Goal: Task Accomplishment & Management: Use online tool/utility

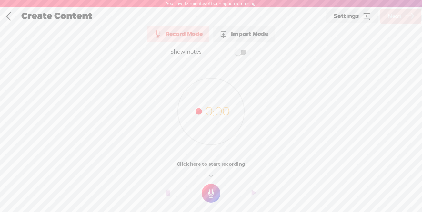
click at [267, 34] on div "Import Mode" at bounding box center [244, 34] width 62 height 16
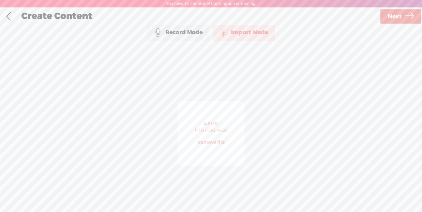
click at [400, 17] on span "Next" at bounding box center [395, 16] width 14 height 16
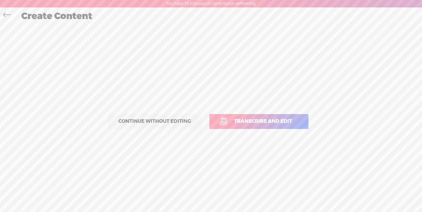
click at [263, 116] on link "Transcribe and edit" at bounding box center [258, 121] width 99 height 15
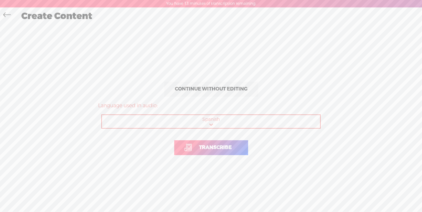
click at [224, 152] on link "Transcribe" at bounding box center [211, 147] width 74 height 15
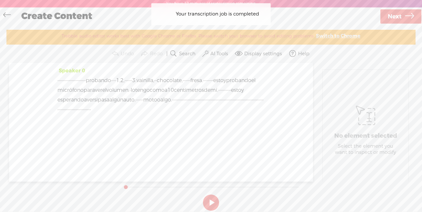
click at [209, 198] on button at bounding box center [211, 202] width 16 height 16
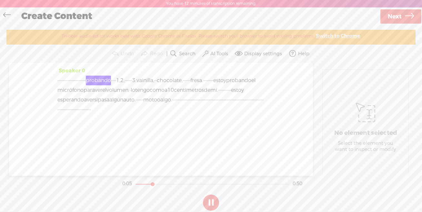
click at [210, 203] on button at bounding box center [211, 202] width 16 height 16
click at [212, 201] on button at bounding box center [211, 202] width 16 height 16
click at [214, 200] on button at bounding box center [211, 202] width 16 height 16
click at [57, 76] on div "Speaker 0 · · · · · · · · · · · · · · · · · · · · · · probando · · · · 1, 2, · …" at bounding box center [161, 119] width 304 height 113
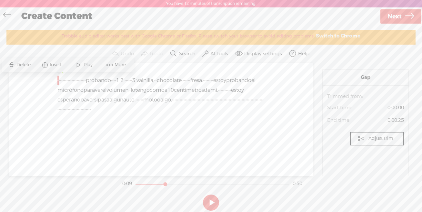
click at [58, 78] on span "·" at bounding box center [57, 80] width 1 height 10
click at [210, 205] on button at bounding box center [211, 202] width 16 height 16
click at [88, 60] on span "Play" at bounding box center [84, 65] width 32 height 12
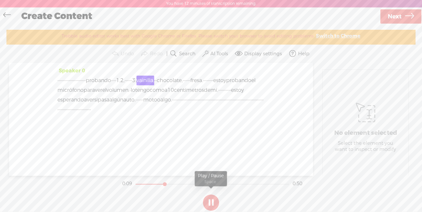
click at [209, 207] on button at bounding box center [211, 202] width 16 height 16
click at [211, 203] on button at bounding box center [211, 202] width 16 height 16
click at [157, 105] on span "moto" at bounding box center [150, 100] width 14 height 10
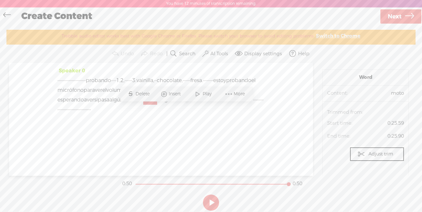
click at [196, 93] on span at bounding box center [198, 94] width 10 height 12
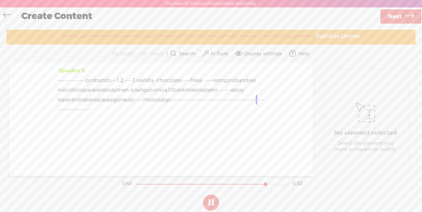
click at [212, 204] on button at bounding box center [211, 202] width 16 height 16
click at [58, 77] on span "·" at bounding box center [57, 80] width 1 height 10
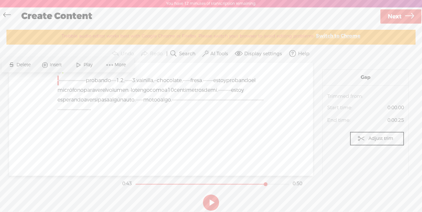
click at [83, 62] on span at bounding box center [79, 65] width 10 height 12
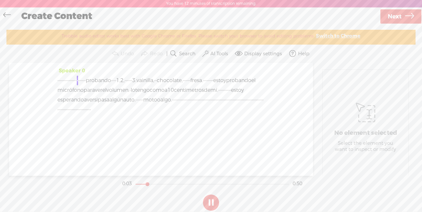
click at [211, 201] on button at bounding box center [211, 202] width 16 height 16
click at [57, 77] on div "Speaker 0 · · · · · · · · · · · · · · · · · · · · · · probando · · · · 1, 2, · …" at bounding box center [161, 119] width 304 height 113
click at [219, 50] on button "AI Tools" at bounding box center [216, 53] width 30 height 13
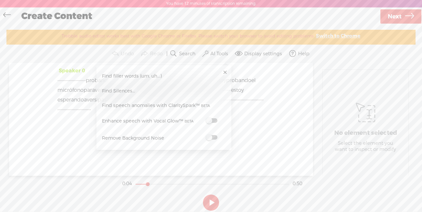
click at [211, 122] on span at bounding box center [212, 120] width 12 height 5
click at [209, 136] on span at bounding box center [212, 137] width 12 height 5
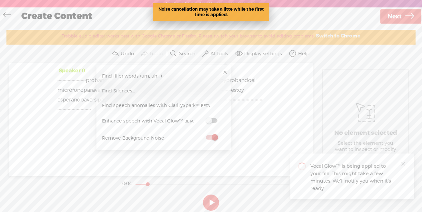
click at [211, 160] on div "Speaker 0 · · · · · · · · · · · · · · · · · · · · · · probando · · · · 1, 2, · …" at bounding box center [161, 119] width 304 height 113
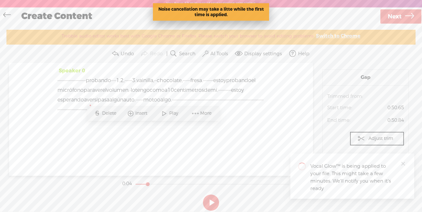
click at [59, 79] on span "·" at bounding box center [57, 80] width 1 height 10
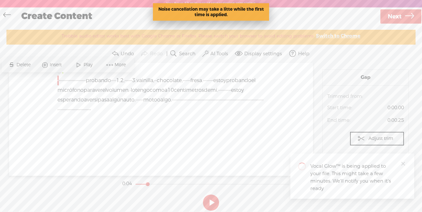
click at [81, 63] on span at bounding box center [79, 65] width 10 height 12
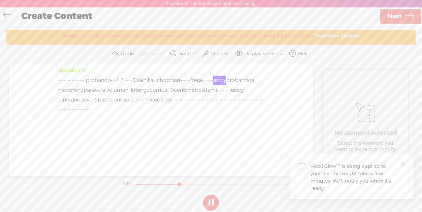
click at [211, 202] on button at bounding box center [211, 202] width 16 height 16
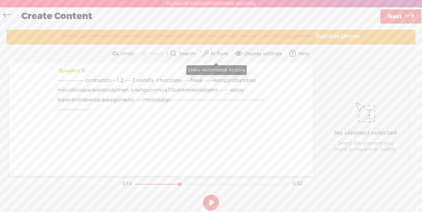
click at [212, 51] on label "AI Tools" at bounding box center [219, 54] width 18 height 6
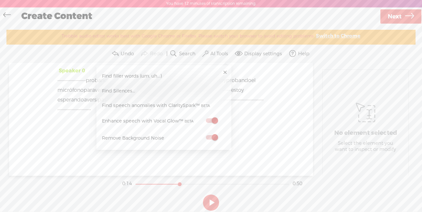
click at [233, 114] on div "· · · · · · · · · · · · · · · · · · · · · · probando · · · · 1, 2, · · · · · · …" at bounding box center [160, 94] width 207 height 39
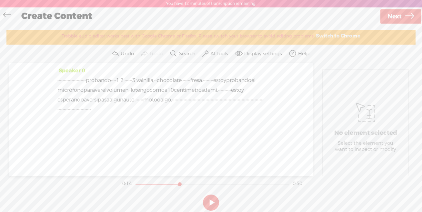
click at [86, 78] on span "·" at bounding box center [85, 80] width 1 height 10
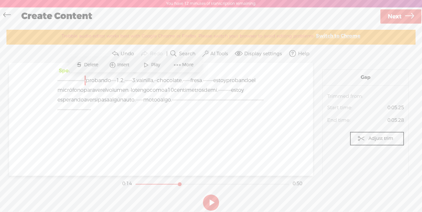
click at [218, 62] on section "Undo Redo Search Remove Background Noise AI Tools Configure Magic Sound Enhance…" at bounding box center [210, 54] width 409 height 18
click at [215, 55] on label "AI Tools" at bounding box center [219, 54] width 18 height 6
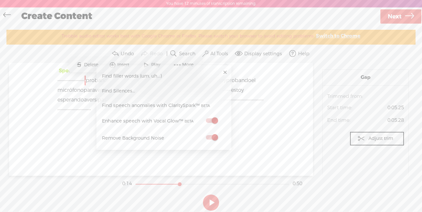
click at [251, 141] on div "Speaker 0 · · · · · · · · · · · · · · · · · · · · · · probando · · · · 1, 2, · …" at bounding box center [161, 119] width 304 height 113
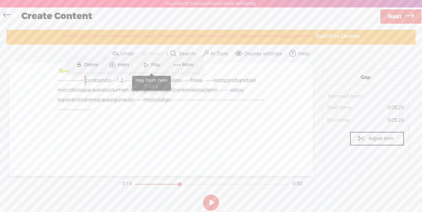
click at [147, 66] on span at bounding box center [146, 65] width 10 height 12
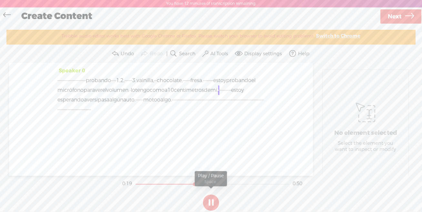
click at [215, 208] on button at bounding box center [211, 202] width 16 height 16
click at [111, 78] on span "probando" at bounding box center [98, 80] width 25 height 10
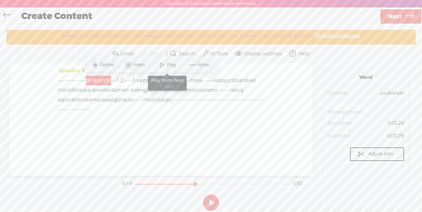
click at [167, 60] on span "Play" at bounding box center [167, 65] width 32 height 12
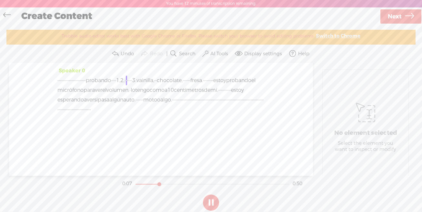
click at [210, 204] on button at bounding box center [211, 202] width 16 height 16
click at [125, 79] on span "2," at bounding box center [122, 80] width 4 height 10
click at [111, 80] on span "probando" at bounding box center [98, 80] width 25 height 10
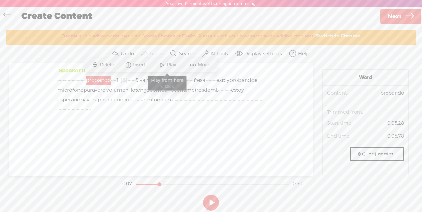
click at [168, 64] on span "Play" at bounding box center [172, 65] width 11 height 6
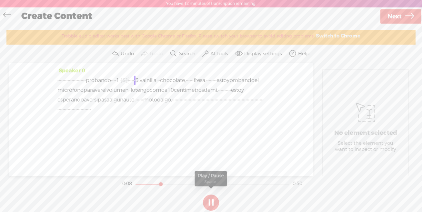
click at [213, 201] on button at bounding box center [211, 202] width 16 height 16
click at [128, 79] on span "[S]" at bounding box center [123, 80] width 7 height 7
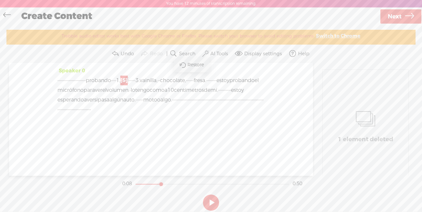
click at [129, 79] on span "·" at bounding box center [128, 80] width 1 height 10
drag, startPoint x: 205, startPoint y: 80, endPoint x: 189, endPoint y: 81, distance: 16.5
click at [189, 81] on div "· · · · · · · · · · · · · · · · · · · · · · probando · · · · 1, [S] 2, [S] · · …" at bounding box center [160, 94] width 207 height 39
drag, startPoint x: 196, startPoint y: 81, endPoint x: 186, endPoint y: 81, distance: 10.0
click at [186, 81] on div "· · · · · · · · · · · · · · · · · · · · · · probando · · · · 1, [S] 2, · · · · …" at bounding box center [160, 94] width 207 height 39
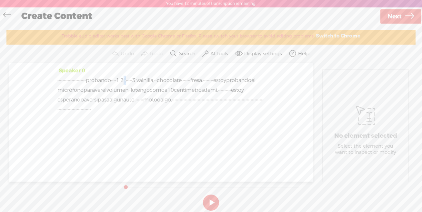
drag, startPoint x: 195, startPoint y: 80, endPoint x: 188, endPoint y: 80, distance: 7.1
click at [188, 80] on div "· · · · · · · · · · · · · · · · · · · · · · probando · · · · 1, 2, · · · · · · …" at bounding box center [160, 94] width 207 height 39
copy div "2,"
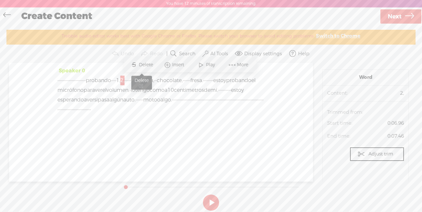
click at [143, 65] on span "Delete" at bounding box center [147, 65] width 16 height 6
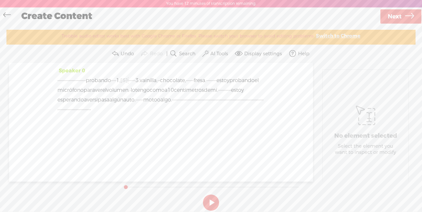
drag, startPoint x: 174, startPoint y: 80, endPoint x: 224, endPoint y: 81, distance: 50.0
click at [224, 81] on div "· · · · · · · · · · · · · · · · · · · · · · probando · · · · 1, [S] 2, · · · · …" at bounding box center [160, 94] width 207 height 39
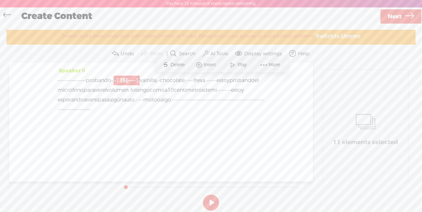
click at [174, 66] on span "Delete" at bounding box center [178, 65] width 16 height 6
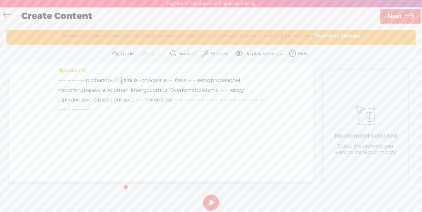
click at [111, 78] on span "probando" at bounding box center [98, 80] width 25 height 10
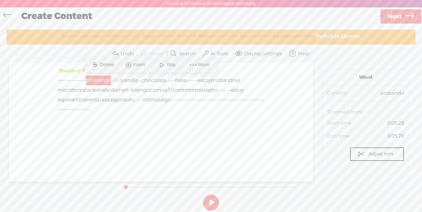
click at [166, 64] on span at bounding box center [162, 65] width 10 height 12
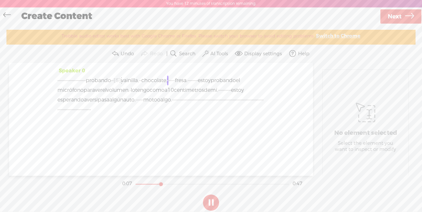
click at [208, 206] on button at bounding box center [211, 202] width 16 height 16
click at [78, 79] on span "·" at bounding box center [77, 80] width 1 height 10
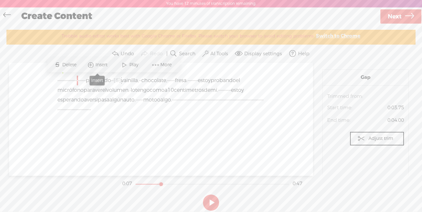
click at [105, 65] on span "Insert" at bounding box center [102, 65] width 14 height 6
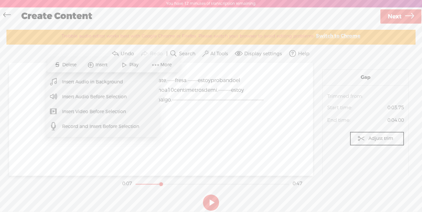
click at [208, 114] on div "· · · · · · · · · · · · · · · · · · · · · · probando · · [S] · · 1, 2, · · · · …" at bounding box center [160, 94] width 207 height 39
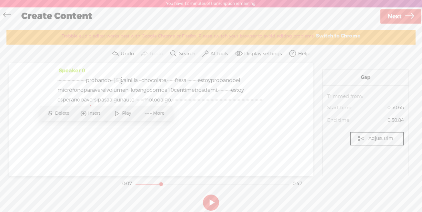
click at [111, 78] on span "probando" at bounding box center [98, 80] width 25 height 10
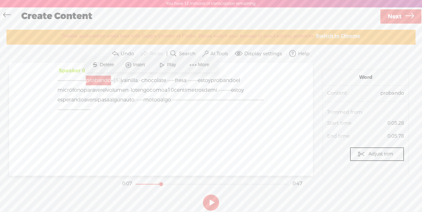
click at [136, 65] on span "Insert" at bounding box center [140, 65] width 14 height 6
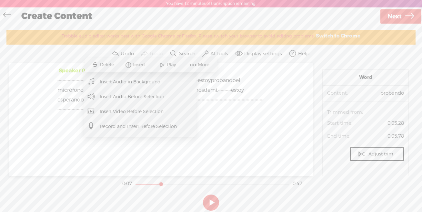
click at [125, 96] on span "Insert Audio Before Selection" at bounding box center [132, 96] width 90 height 15
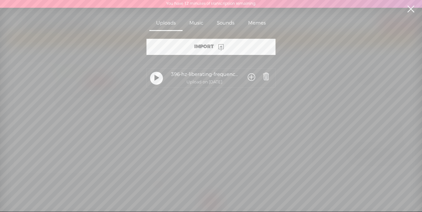
drag, startPoint x: 406, startPoint y: 13, endPoint x: 401, endPoint y: 14, distance: 6.0
click at [406, 13] on link at bounding box center [411, 9] width 16 height 18
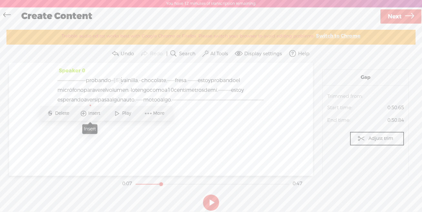
click at [88, 115] on span "Insert" at bounding box center [95, 113] width 14 height 6
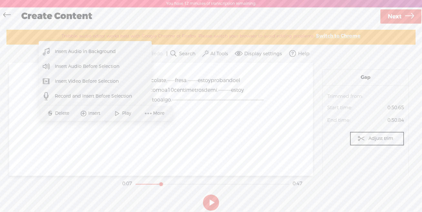
click at [186, 105] on span "·" at bounding box center [185, 100] width 1 height 10
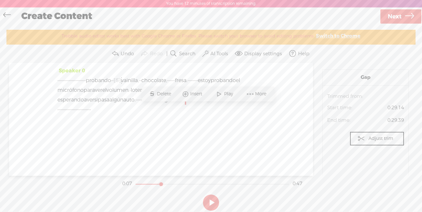
click at [140, 65] on div "Speaker 0 · · · · · · · · · · · · · · · · · · · · · · probando · · [S] · · 1, 2…" at bounding box center [161, 119] width 304 height 113
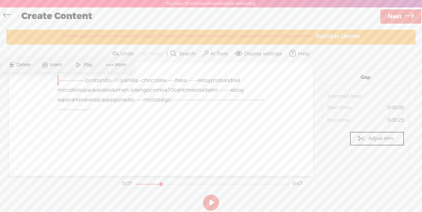
click at [111, 80] on span "probando" at bounding box center [98, 80] width 25 height 10
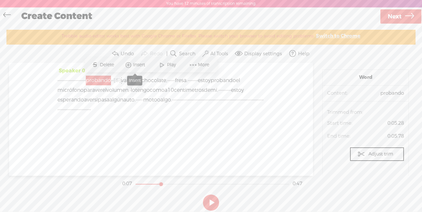
click at [136, 66] on span "Insert" at bounding box center [140, 65] width 14 height 6
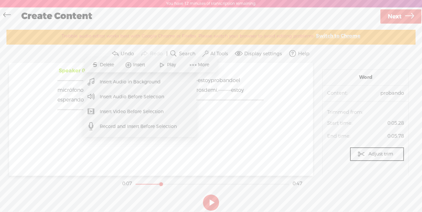
click at [125, 95] on span "Insert Audio Before Selection" at bounding box center [132, 96] width 90 height 15
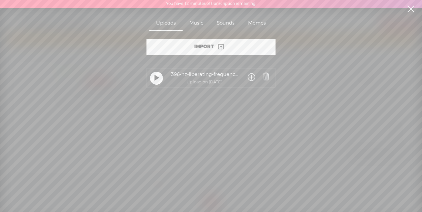
click at [409, 10] on link at bounding box center [411, 9] width 16 height 18
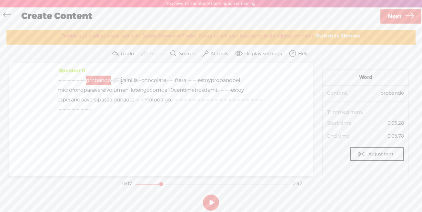
click at [85, 80] on span "·" at bounding box center [83, 80] width 1 height 10
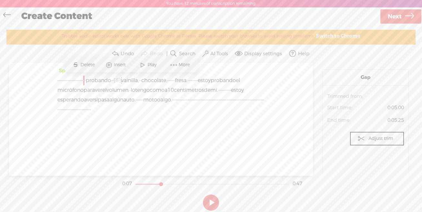
click at [118, 66] on span "Insert" at bounding box center [121, 65] width 14 height 6
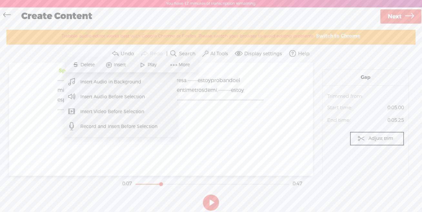
click at [129, 126] on span "Record and Insert Before Selection" at bounding box center [119, 126] width 103 height 15
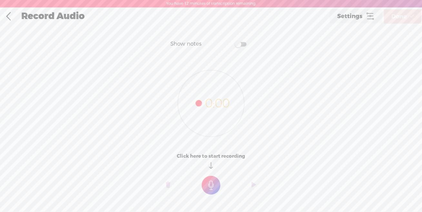
click at [210, 185] on t at bounding box center [211, 184] width 19 height 19
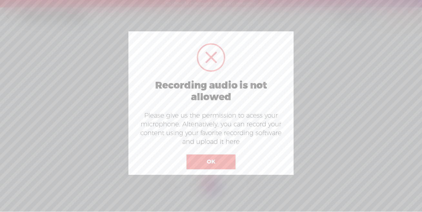
click at [228, 161] on button "OK" at bounding box center [210, 161] width 49 height 15
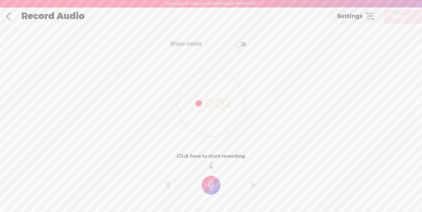
click at [7, 15] on link at bounding box center [8, 16] width 16 height 17
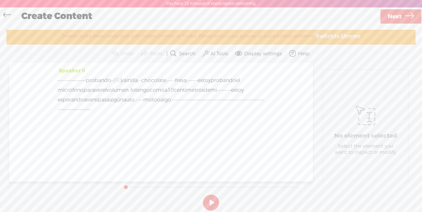
click at [85, 78] on span "·" at bounding box center [83, 80] width 1 height 10
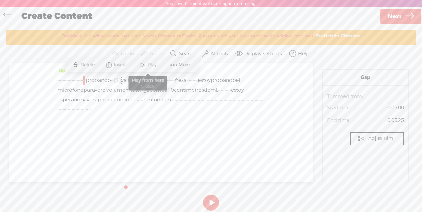
click at [139, 62] on span at bounding box center [143, 65] width 10 height 12
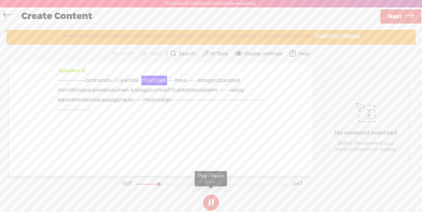
drag, startPoint x: 214, startPoint y: 206, endPoint x: 212, endPoint y: 197, distance: 9.4
click at [214, 206] on button at bounding box center [211, 202] width 16 height 16
drag, startPoint x: 164, startPoint y: 79, endPoint x: 137, endPoint y: 79, distance: 27.4
click at [135, 79] on div "· · · · · · · · · · · · · · · · · · · · · · probando · · [S] · · 1, 2, · · · · …" at bounding box center [160, 94] width 207 height 39
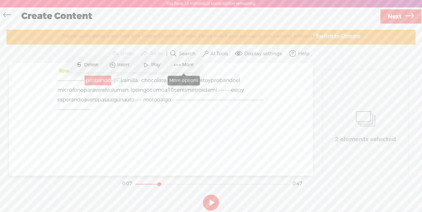
click at [175, 65] on span at bounding box center [178, 65] width 10 height 12
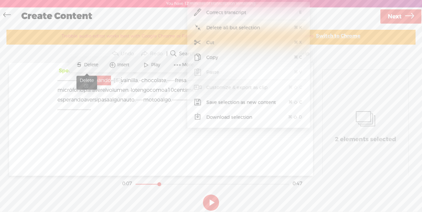
click at [91, 65] on span "Delete" at bounding box center [92, 65] width 16 height 6
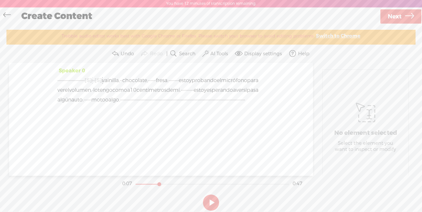
click at [82, 78] on span "·" at bounding box center [81, 80] width 1 height 10
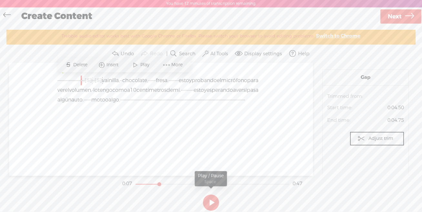
click at [206, 205] on button at bounding box center [211, 202] width 16 height 16
click at [79, 84] on span "·" at bounding box center [78, 80] width 1 height 10
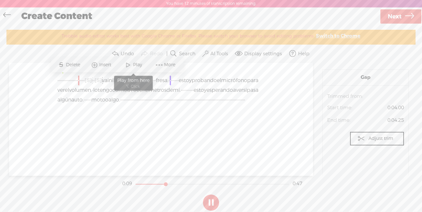
click at [128, 63] on span at bounding box center [128, 65] width 10 height 12
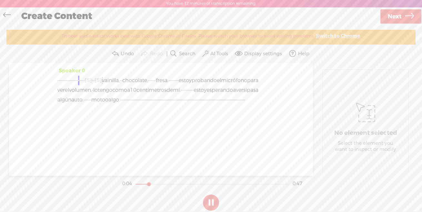
click at [77, 80] on span "·" at bounding box center [75, 80] width 1 height 10
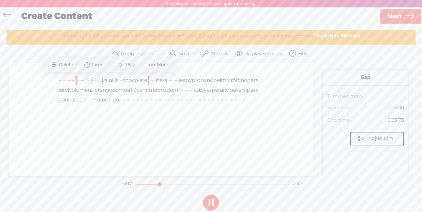
click at [211, 202] on button at bounding box center [211, 202] width 16 height 16
click at [82, 77] on span "·" at bounding box center [81, 80] width 1 height 10
click at [113, 65] on span "Insert" at bounding box center [113, 65] width 14 height 6
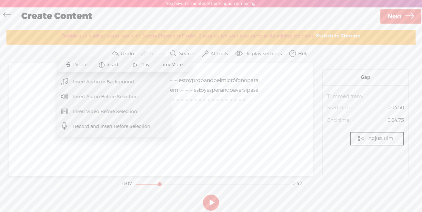
click at [113, 131] on span "Record and Insert Before Selection" at bounding box center [112, 126] width 103 height 15
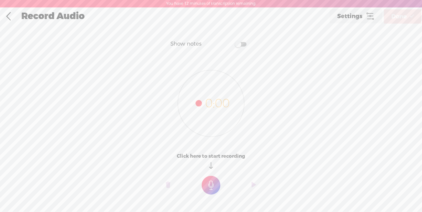
click at [214, 189] on t at bounding box center [211, 184] width 19 height 19
click at [214, 188] on t at bounding box center [211, 189] width 19 height 19
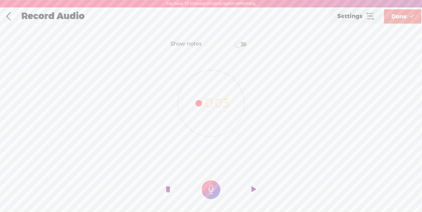
click at [254, 186] on t at bounding box center [254, 189] width 5 height 19
click at [400, 21] on span "Done" at bounding box center [398, 16] width 15 height 16
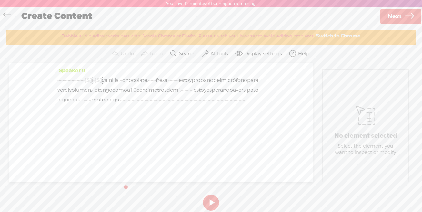
click at [93, 80] on span "·" at bounding box center [92, 80] width 1 height 10
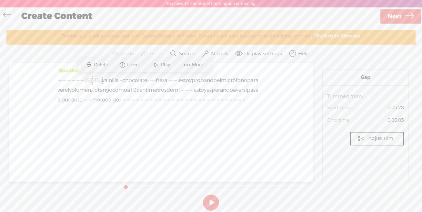
click at [83, 79] on span "·" at bounding box center [82, 80] width 1 height 10
click at [211, 201] on button at bounding box center [211, 202] width 16 height 16
click at [81, 79] on span "·" at bounding box center [79, 80] width 1 height 10
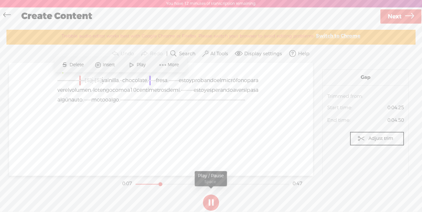
click at [210, 204] on button at bounding box center [211, 202] width 16 height 16
click at [85, 81] on span "·" at bounding box center [83, 80] width 1 height 10
click at [125, 66] on span "Insert" at bounding box center [121, 65] width 14 height 6
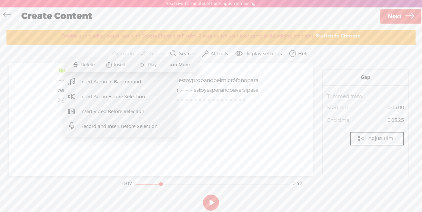
click at [115, 129] on span "Record and Insert Before Selection" at bounding box center [119, 126] width 103 height 15
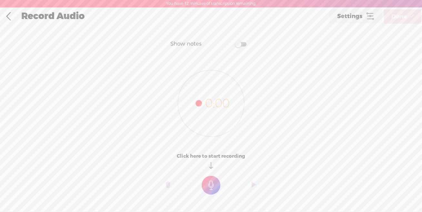
click at [208, 184] on t at bounding box center [211, 184] width 19 height 19
click at [217, 186] on t at bounding box center [211, 189] width 19 height 19
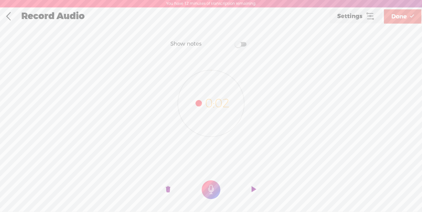
click at [237, 43] on span at bounding box center [241, 44] width 12 height 5
click at [243, 44] on span at bounding box center [241, 44] width 12 height 5
click at [255, 189] on t at bounding box center [254, 189] width 5 height 19
click at [400, 16] on span "Done" at bounding box center [398, 16] width 15 height 16
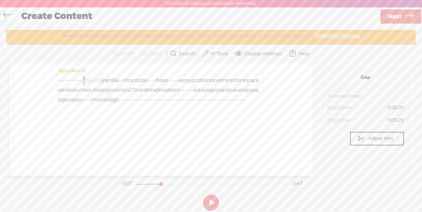
drag, startPoint x: 73, startPoint y: 138, endPoint x: 67, endPoint y: 80, distance: 58.3
click at [67, 80] on div "Speaker 0 · · · · · · · · · · · · · · · · · · · · · [S] · probando · · [S] · · …" at bounding box center [161, 119] width 304 height 113
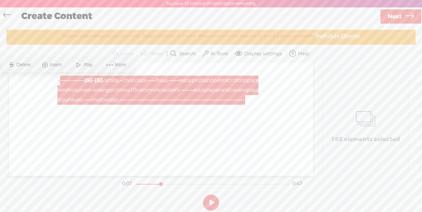
drag, startPoint x: 110, startPoint y: 134, endPoint x: 124, endPoint y: 139, distance: 15.5
click at [111, 109] on div "Speaker 0 · · · · · · · · · · · · · · · · · · · · · [S] · probando · · [S] · · …" at bounding box center [160, 88] width 207 height 44
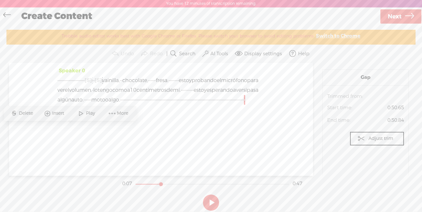
click at [177, 109] on div "Speaker 0 · · · · · · · · · · · · · · · · · · · · · [S] · probando · · [S] · · …" at bounding box center [160, 88] width 207 height 44
click at [120, 105] on div "· · · · · · · · · · · · · · · · · · · · · [S] · probando · · [S] · · 1, 2, · · …" at bounding box center [160, 89] width 207 height 29
click at [195, 105] on div "· · · · · · · · · · · · · · · · · · · · · [S] · probando · · [S] · · 1, 2, · · …" at bounding box center [160, 89] width 207 height 29
click at [161, 139] on div "Speaker 0 · · · · · · · · · · · · · · · · · · · · · [S] · probando · · [S] · · …" at bounding box center [161, 119] width 304 height 113
click at [138, 157] on div "Speaker 0 · · · · · · · · · · · · · · · · · · · · · [S] · probando · · [S] · · …" at bounding box center [161, 119] width 304 height 113
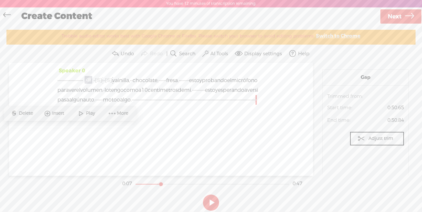
click at [254, 105] on span "·" at bounding box center [254, 100] width 1 height 10
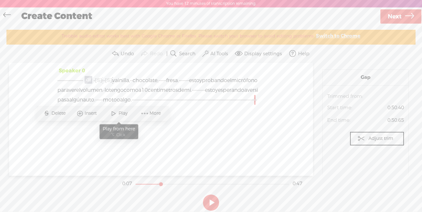
click at [122, 115] on span "Play" at bounding box center [123, 113] width 11 height 6
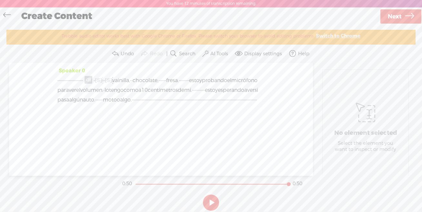
drag, startPoint x: 121, startPoint y: 117, endPoint x: 173, endPoint y: 120, distance: 52.0
click at [186, 114] on div "· · · · · · · · · · · · · · · · · · · · · [S] · probando · · [S] · · 1, 2, · · …" at bounding box center [160, 94] width 207 height 39
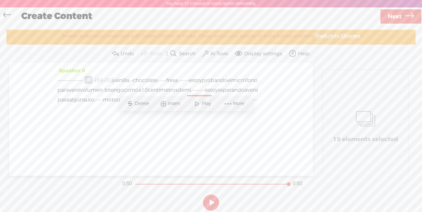
drag, startPoint x: 107, startPoint y: 78, endPoint x: 82, endPoint y: 77, distance: 24.5
click at [70, 76] on div "· · · · · · · · · · · · · · · · · · · · · [S] · probando · · [S] · · 1, 2, · · …" at bounding box center [160, 94] width 207 height 39
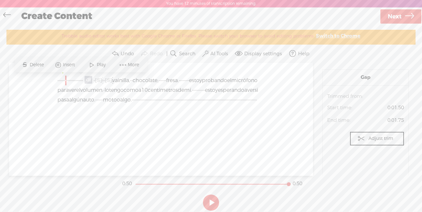
drag, startPoint x: 109, startPoint y: 79, endPoint x: 77, endPoint y: 79, distance: 31.9
click at [77, 79] on div "· · · · · · · · · · · · · · · · · · · · · [S] · probando · · [S] · · 1, 2, · · …" at bounding box center [160, 94] width 207 height 39
click at [64, 67] on span "Insert" at bounding box center [66, 65] width 14 height 6
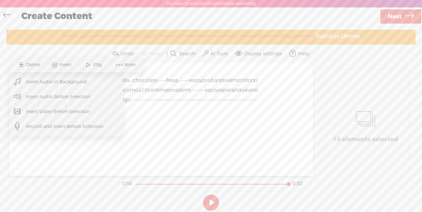
click at [76, 127] on span "Record and Insert Before Selection" at bounding box center [65, 126] width 103 height 15
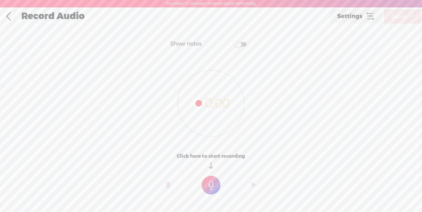
click at [209, 182] on t at bounding box center [211, 184] width 19 height 19
click at [216, 184] on t at bounding box center [211, 189] width 19 height 19
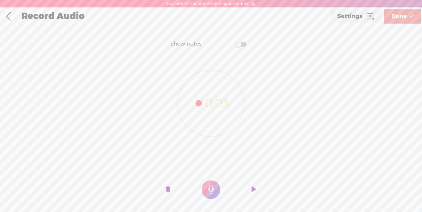
click at [370, 19] on icon at bounding box center [369, 16] width 9 height 9
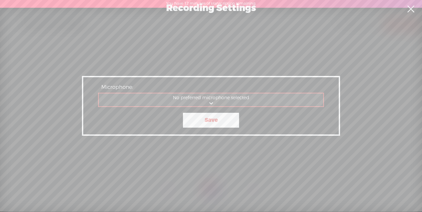
click at [410, 12] on link at bounding box center [411, 9] width 16 height 18
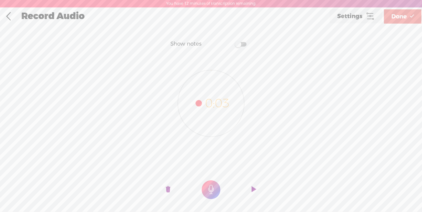
click at [405, 18] on span "Done" at bounding box center [398, 16] width 15 height 16
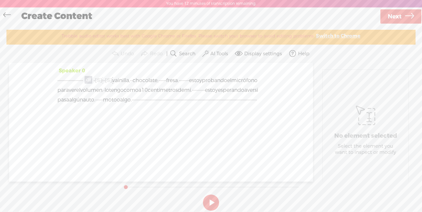
click at [81, 84] on span "·" at bounding box center [79, 80] width 1 height 10
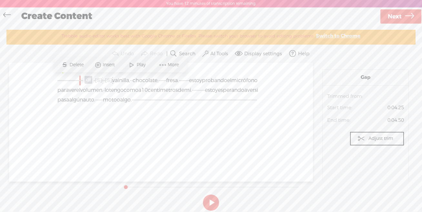
drag, startPoint x: 133, startPoint y: 71, endPoint x: 134, endPoint y: 66, distance: 4.6
click at [133, 71] on div "S Delete Insert Play More" at bounding box center [121, 64] width 132 height 15
click at [134, 66] on span at bounding box center [132, 65] width 10 height 12
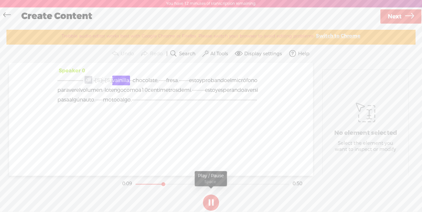
click at [211, 208] on button at bounding box center [211, 202] width 16 height 16
click at [131, 78] on span "·" at bounding box center [130, 80] width 1 height 10
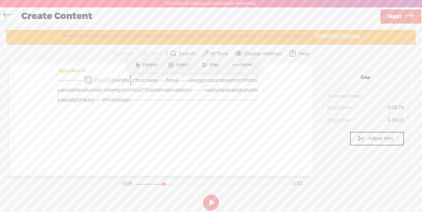
drag, startPoint x: 191, startPoint y: 78, endPoint x: 136, endPoint y: 79, distance: 54.8
click at [160, 79] on div "· · · · · · · · · · · · · · · · · · · · · [S] · probando · · [S] · · 1, 2, · · …" at bounding box center [160, 94] width 207 height 39
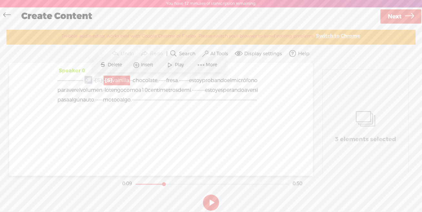
drag, startPoint x: 164, startPoint y: 122, endPoint x: 140, endPoint y: 128, distance: 24.2
click at [203, 105] on span "·" at bounding box center [203, 100] width 1 height 10
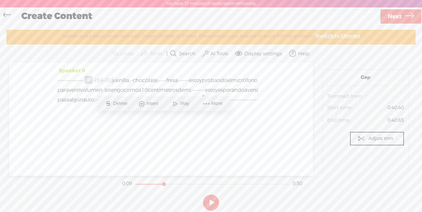
click at [54, 80] on div "Speaker 0 · · · · · · · · · · · · · · · · · · · · · [S] · probando · · [S] · · …" at bounding box center [161, 119] width 304 height 113
click at [228, 52] on label "AI Tools" at bounding box center [219, 54] width 18 height 6
click at [211, 132] on div "Remove Background Noise" at bounding box center [164, 138] width 128 height 17
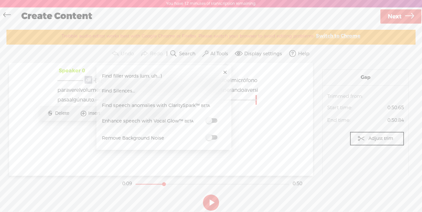
click at [249, 114] on div "· · · · · · · · · · · · · · · · · · · · · [S] · probando · · [S] · · 1, 2, · · …" at bounding box center [160, 94] width 207 height 39
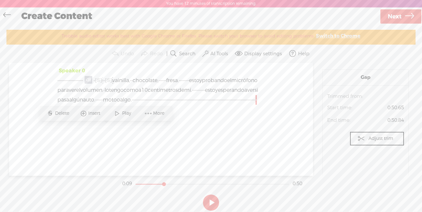
click at [196, 119] on div "Speaker 0 · · · · · · · · · · · · · · · · · · · · · [S] · probando · · [S] · · …" at bounding box center [160, 92] width 207 height 53
click at [177, 114] on div "· · · · · · · · · · · · · · · · · · · · · [S] · probando · · [S] · · 1, 2, · · …" at bounding box center [160, 94] width 207 height 39
click at [217, 105] on span "·" at bounding box center [217, 100] width 1 height 10
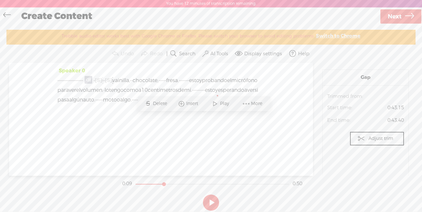
click at [198, 119] on div "Speaker 0 · · · · · · · · · · · · · · · · · · · · · [S] · probando · · [S] · · …" at bounding box center [160, 92] width 207 height 53
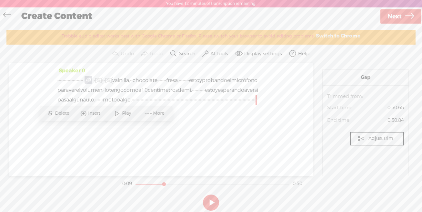
drag, startPoint x: 175, startPoint y: 131, endPoint x: 199, endPoint y: 129, distance: 23.6
click at [175, 114] on div "· · · · · · · · · · · · · · · · · · · · · [S] · probando · · [S] · · 1, 2, · · …" at bounding box center [160, 94] width 207 height 39
click at [200, 114] on div "· · · · · · · · · · · · · · · · · · · · · [S] · probando · · [S] · · 1, 2, · · …" at bounding box center [160, 94] width 207 height 39
click at [201, 114] on div "· · · · · · · · · · · · · · · · · · · · · [S] · probando · · [S] · · 1, 2, · · …" at bounding box center [160, 94] width 207 height 39
click at [70, 114] on span at bounding box center [63, 110] width 13 height 10
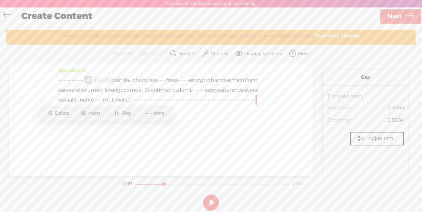
click at [70, 114] on span at bounding box center [63, 110] width 13 height 10
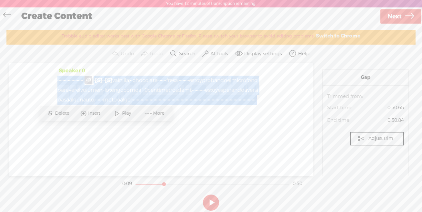
drag, startPoint x: 109, startPoint y: 129, endPoint x: 44, endPoint y: 83, distance: 79.3
click at [44, 83] on div "Speaker 0 · · · · · · · · · · · · · · · · · · · · · [S] · probando · · [S] · · …" at bounding box center [161, 119] width 304 height 113
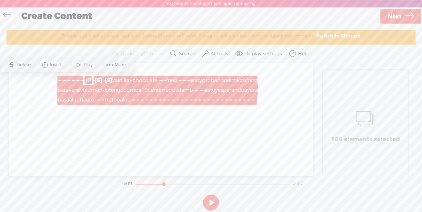
click at [131, 119] on div "Speaker 0 · · · · · · · · · · · · · · · · · · · · · [S] · probando · · [S] · · …" at bounding box center [160, 92] width 207 height 53
click at [116, 64] on span "More" at bounding box center [121, 65] width 13 height 6
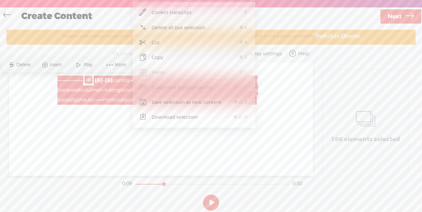
click at [134, 147] on div "Speaker 0 · · · · · · · · · · · · · · · · · · · · · [S] · probando · · [S] · · …" at bounding box center [161, 119] width 304 height 113
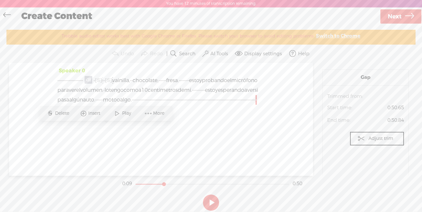
click at [70, 114] on span at bounding box center [63, 110] width 13 height 10
click at [255, 105] on span "·" at bounding box center [255, 100] width 1 height 10
click at [96, 110] on span "Insert" at bounding box center [95, 113] width 14 height 6
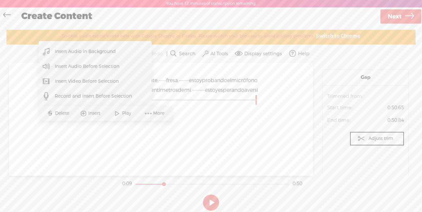
click at [85, 53] on span "Insert Audio in Background" at bounding box center [85, 51] width 86 height 15
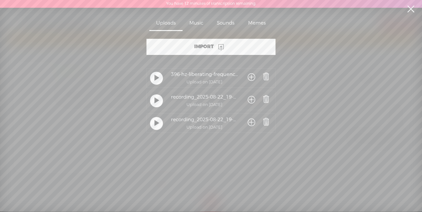
click at [249, 77] on span at bounding box center [251, 78] width 7 height 12
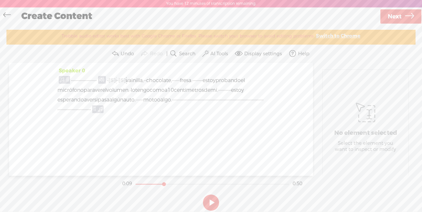
click at [211, 204] on button at bounding box center [211, 202] width 16 height 16
click at [211, 199] on button at bounding box center [211, 202] width 16 height 16
click at [212, 198] on button at bounding box center [211, 202] width 16 height 16
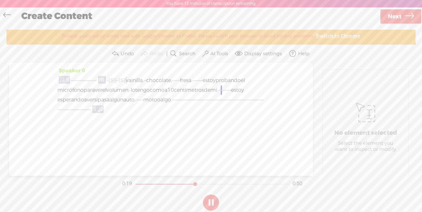
click at [212, 198] on button at bounding box center [211, 202] width 16 height 16
drag, startPoint x: 101, startPoint y: 77, endPoint x: 192, endPoint y: 119, distance: 99.9
click at [192, 114] on div "· · · · · · · · · · · · · · · · · · · · · [S] · probando · · [S] · · 1, 2, · · …" at bounding box center [160, 94] width 207 height 39
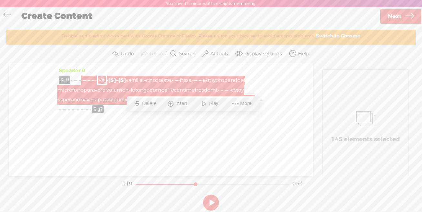
click at [216, 114] on div "· · · · · · · · · · · · · · · · · · · · · [S] · probando · · [S] · · 1, 2, · · …" at bounding box center [160, 94] width 207 height 39
drag, startPoint x: 186, startPoint y: 129, endPoint x: 180, endPoint y: 114, distance: 16.5
click at [184, 114] on div "· · · · · · · · · · · · · · · · · · · · · [S] · probando · · [S] · · 1, 2, · · …" at bounding box center [160, 94] width 207 height 39
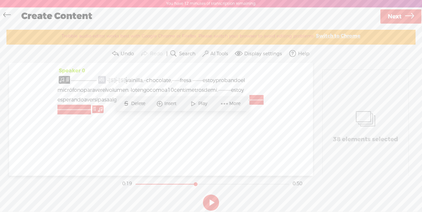
click at [207, 53] on span at bounding box center [205, 54] width 6 height 8
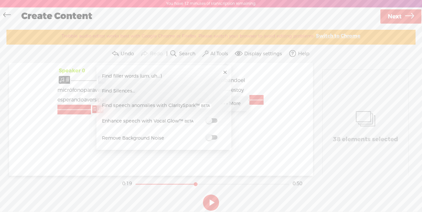
click at [358, 70] on div "38 elements selected" at bounding box center [366, 126] width 86 height 112
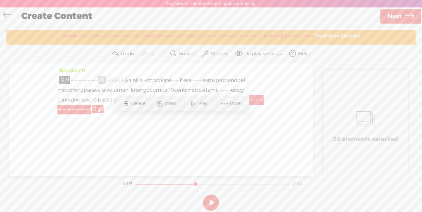
click at [6, 15] on icon at bounding box center [6, 15] width 7 height 15
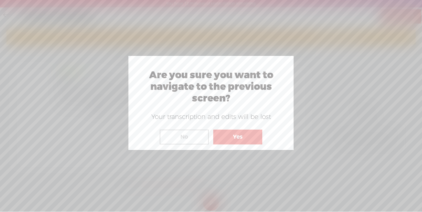
click at [239, 133] on button "Yes" at bounding box center [237, 136] width 49 height 15
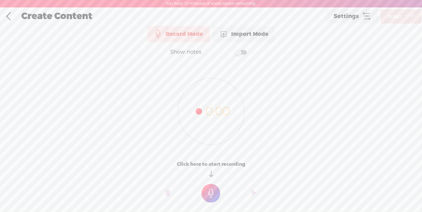
click at [243, 35] on div "Import Mode" at bounding box center [244, 34] width 62 height 16
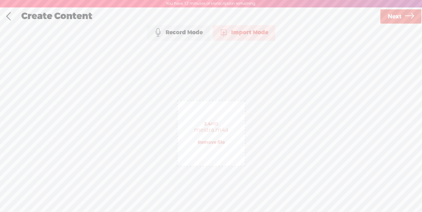
click at [395, 19] on span "Next" at bounding box center [394, 16] width 14 height 16
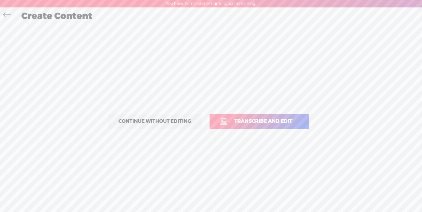
click at [246, 121] on span "Transcribe and edit" at bounding box center [262, 120] width 71 height 7
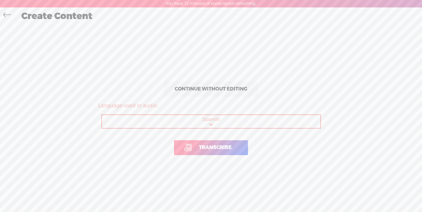
drag, startPoint x: 227, startPoint y: 146, endPoint x: 231, endPoint y: 144, distance: 4.2
click at [227, 146] on span "Transcribe" at bounding box center [215, 147] width 46 height 7
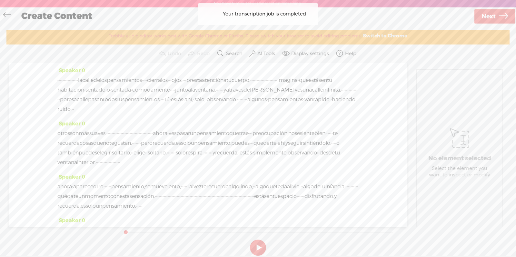
click at [63, 79] on span "·" at bounding box center [61, 80] width 1 height 10
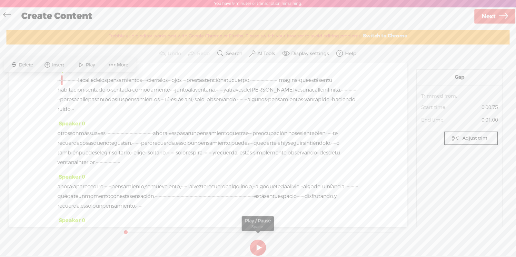
click at [256, 211] on button at bounding box center [258, 248] width 16 height 16
click at [253, 211] on button at bounding box center [258, 248] width 16 height 16
drag, startPoint x: 137, startPoint y: 46, endPoint x: 188, endPoint y: 42, distance: 51.8
click at [137, 46] on section "Undo Redo Search Remove Background Noise AI Tools Configure Magic Sound Enhance…" at bounding box center [257, 54] width 503 height 18
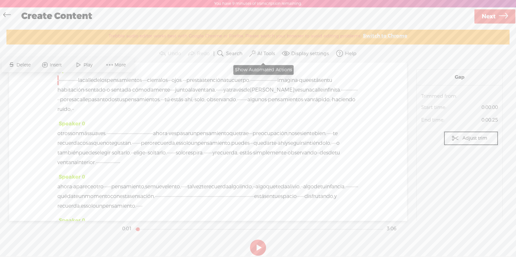
click at [250, 53] on span at bounding box center [252, 54] width 6 height 8
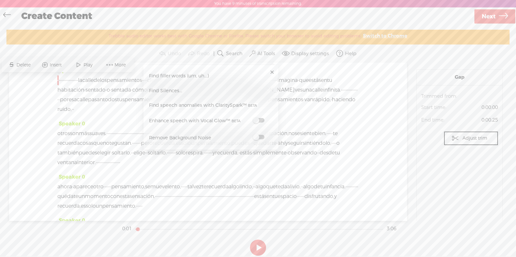
click at [257, 123] on span at bounding box center [259, 120] width 12 height 5
click at [295, 211] on section at bounding box center [258, 247] width 274 height 21
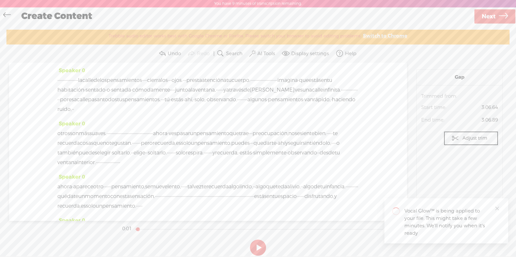
click at [56, 78] on div "Speaker 0 · · · · · · · · · · · · · · · · la calle de los pensamientos · · · · …" at bounding box center [208, 142] width 398 height 158
click at [57, 79] on div "Speaker 0 · · · · · · · · · · · · · · · · la calle de los pensamientos · · · · …" at bounding box center [208, 142] width 398 height 158
click at [58, 79] on span "·" at bounding box center [57, 80] width 1 height 10
click at [79, 67] on span at bounding box center [79, 65] width 10 height 12
click at [260, 211] on button at bounding box center [258, 248] width 16 height 16
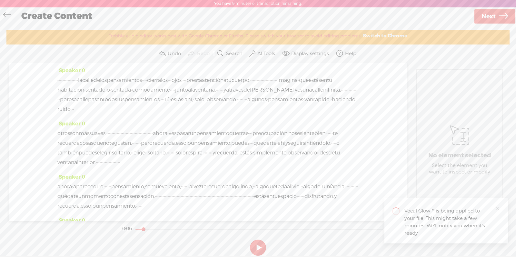
click at [257, 52] on label "AI Tools" at bounding box center [266, 54] width 18 height 6
click at [165, 91] on span "Find Silences..." at bounding box center [166, 91] width 38 height 15
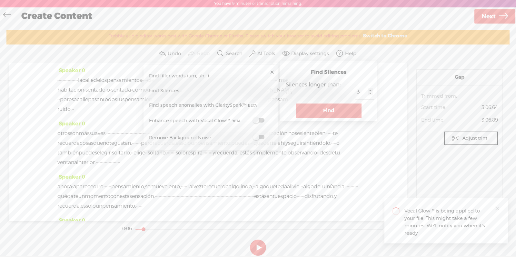
type input "2"
click at [370, 95] on input "2" at bounding box center [364, 92] width 19 height 15
click at [336, 106] on button "Find" at bounding box center [329, 111] width 66 height 14
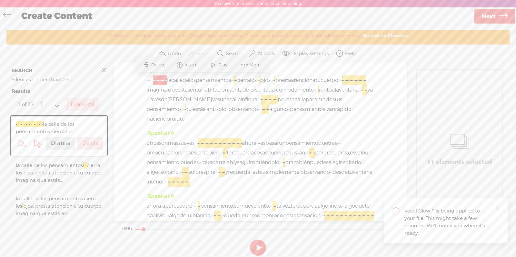
click at [148, 81] on span "·" at bounding box center [146, 80] width 1 height 10
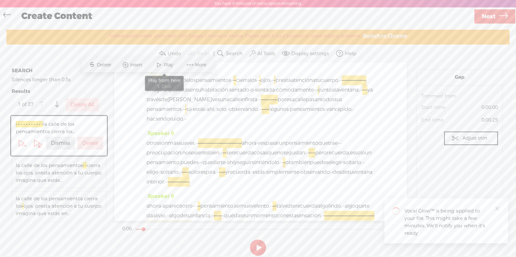
click at [163, 70] on span at bounding box center [159, 65] width 10 height 12
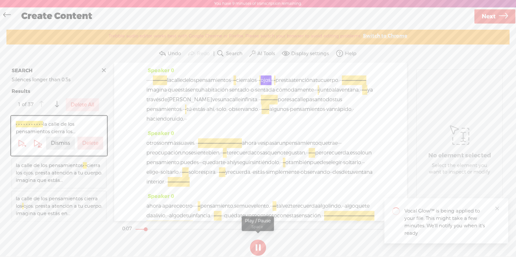
click at [261, 211] on button at bounding box center [258, 248] width 16 height 16
click at [148, 80] on span "·" at bounding box center [146, 80] width 1 height 10
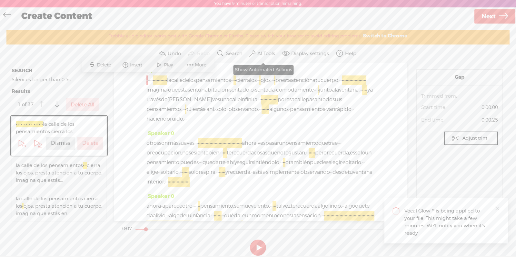
click at [258, 52] on label "AI Tools" at bounding box center [266, 54] width 18 height 6
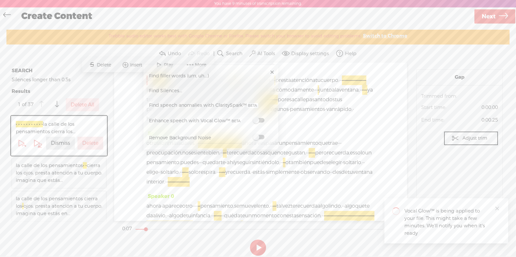
click at [256, 138] on span at bounding box center [259, 137] width 12 height 5
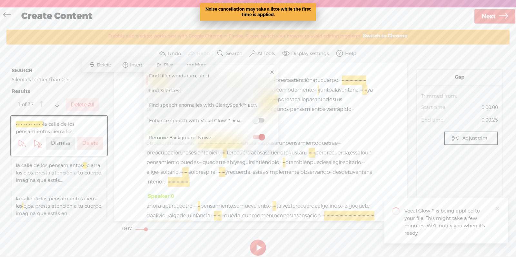
click at [315, 129] on div "Speaker 0 · · · · · · · · · · · · · · · · la calle de los pensamientos · · · · …" at bounding box center [260, 97] width 228 height 63
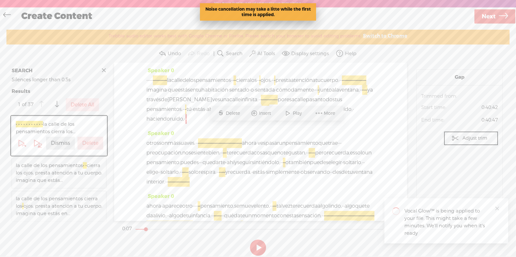
click at [149, 79] on span "·" at bounding box center [148, 80] width 1 height 10
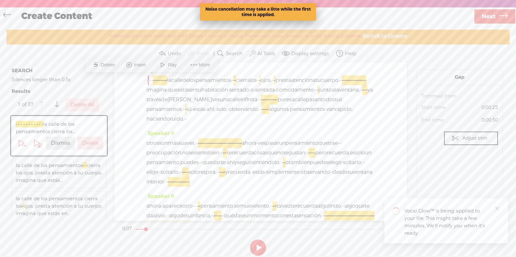
click at [166, 71] on span at bounding box center [163, 65] width 10 height 12
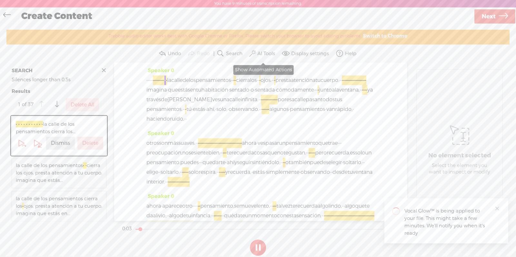
click at [263, 51] on label "AI Tools" at bounding box center [266, 54] width 18 height 6
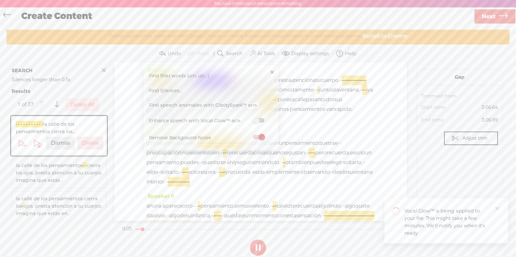
click at [396, 72] on div "Speaker 0 · · · · · · · · · · · · · · · · la calle de los pensamientos · · · · …" at bounding box center [260, 142] width 293 height 158
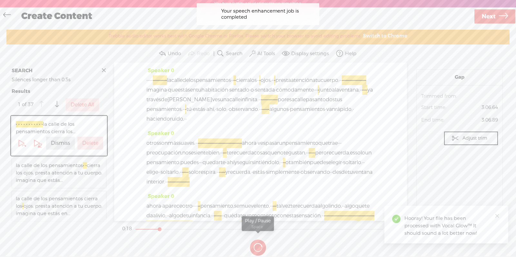
click at [259, 211] on button at bounding box center [258, 247] width 23 height 23
click at [261, 211] on button at bounding box center [258, 248] width 16 height 16
click at [149, 79] on span "·" at bounding box center [148, 80] width 1 height 10
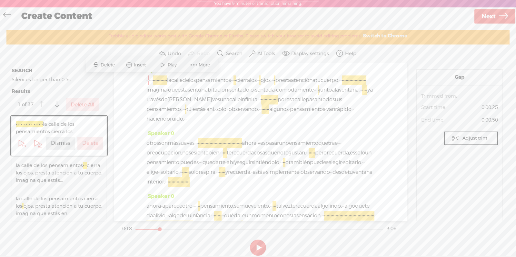
click at [261, 51] on label "AI Tools" at bounding box center [266, 54] width 18 height 6
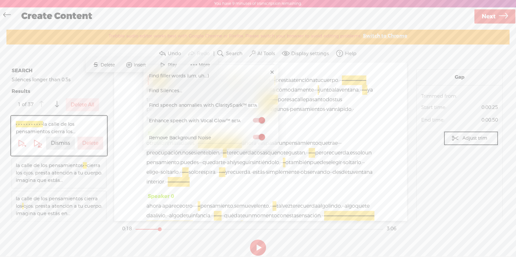
click at [390, 161] on div "Speaker 0 · · · · · · · · · · · · · · · · la calle de los pensamientos · · · · …" at bounding box center [260, 142] width 293 height 158
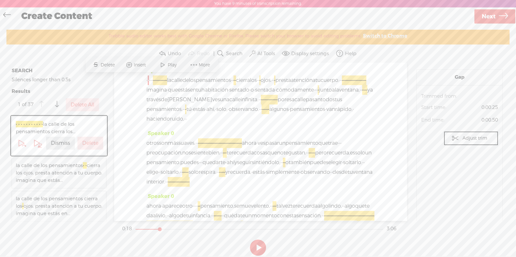
click at [255, 211] on button at bounding box center [258, 248] width 16 height 16
click at [171, 81] on span "la" at bounding box center [169, 80] width 4 height 10
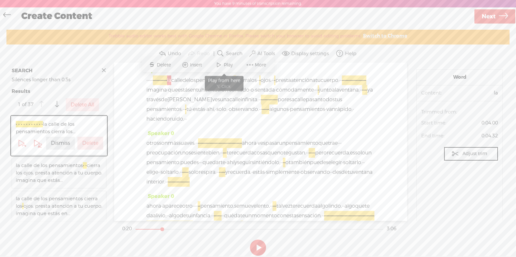
click at [219, 66] on span at bounding box center [219, 65] width 10 height 12
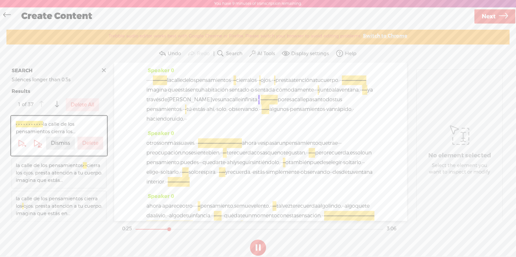
click at [257, 211] on button at bounding box center [258, 248] width 16 height 16
drag, startPoint x: 271, startPoint y: 108, endPoint x: 287, endPoint y: 107, distance: 15.8
click at [287, 107] on div "· · · · · · · · · · · · · · · · la calle de los pensamientos · · · · cierra los…" at bounding box center [260, 99] width 228 height 48
drag, startPoint x: 256, startPoint y: 108, endPoint x: 263, endPoint y: 108, distance: 6.8
click at [263, 108] on div "· · · · · · · · · · · · · · · · la calle de los pensamientos · · · · cierra los…" at bounding box center [260, 99] width 228 height 48
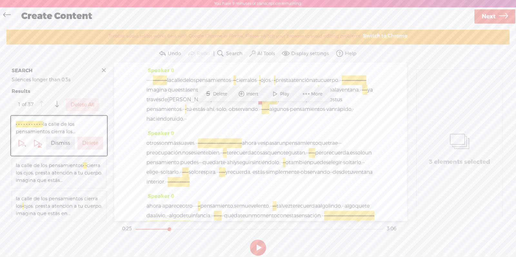
drag, startPoint x: 266, startPoint y: 108, endPoint x: 257, endPoint y: 108, distance: 8.7
click at [257, 108] on div "· · · · · · · · · · · · · · · · la calle de los pensamientos · · · · cierra los…" at bounding box center [260, 99] width 228 height 48
drag, startPoint x: 280, startPoint y: 105, endPoint x: 264, endPoint y: 105, distance: 16.1
click at [264, 105] on div "· · · · · · · · · · · · · · · · la calle de los pensamientos · · · · cierra los…" at bounding box center [260, 99] width 228 height 48
click at [305, 93] on span at bounding box center [307, 94] width 10 height 12
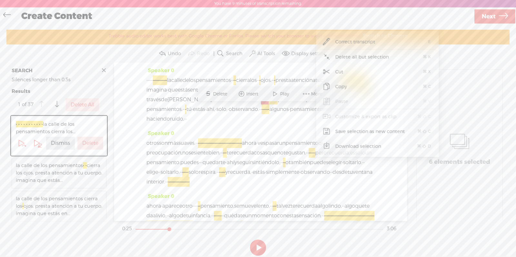
click at [339, 85] on span "Copy" at bounding box center [341, 86] width 37 height 15
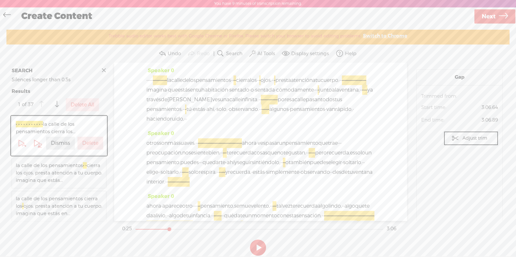
click at [262, 105] on span "·" at bounding box center [261, 100] width 1 height 10
click at [257, 95] on span "Insert" at bounding box center [253, 94] width 14 height 6
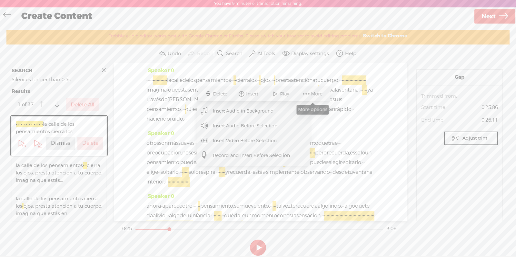
click at [308, 95] on span at bounding box center [307, 94] width 10 height 12
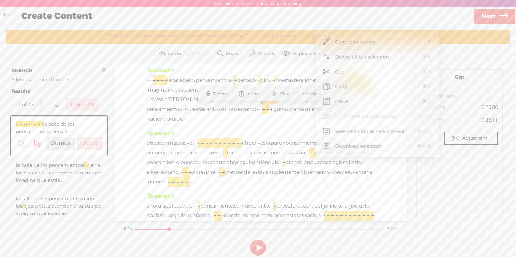
click at [339, 102] on span "Paste" at bounding box center [342, 101] width 38 height 15
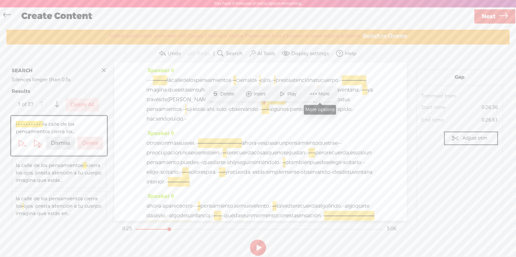
click at [311, 94] on span at bounding box center [314, 94] width 10 height 12
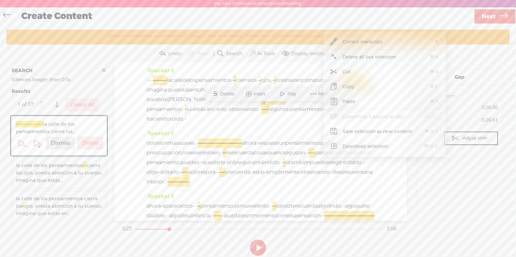
click at [347, 99] on span "Paste" at bounding box center [349, 101] width 38 height 15
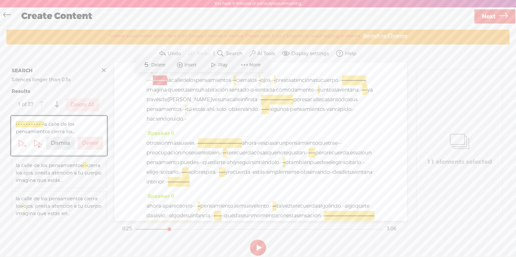
click at [241, 105] on span "infinita." at bounding box center [250, 100] width 18 height 10
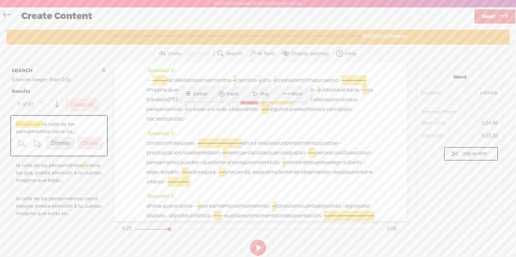
click at [260, 94] on span "Play" at bounding box center [265, 94] width 11 height 6
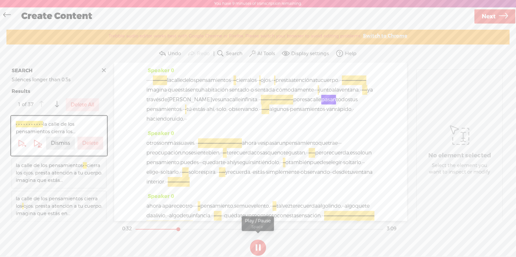
click at [257, 211] on button at bounding box center [258, 248] width 16 height 16
click at [247, 105] on span "infinita." at bounding box center [250, 100] width 18 height 10
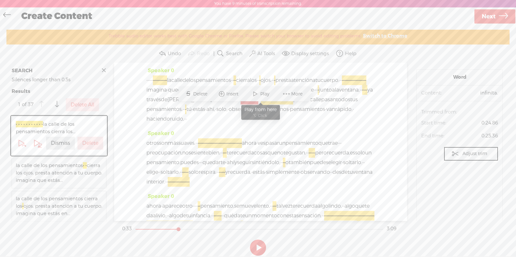
click at [265, 92] on span "Play" at bounding box center [265, 94] width 11 height 6
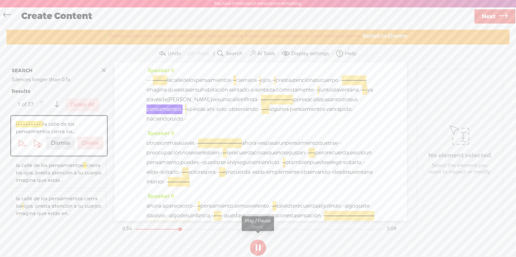
click at [264, 211] on button at bounding box center [258, 248] width 16 height 16
click at [258, 211] on button at bounding box center [258, 248] width 16 height 16
click at [266, 211] on section at bounding box center [258, 247] width 274 height 21
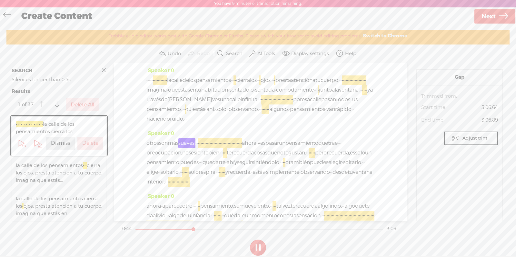
click at [264, 211] on button at bounding box center [258, 248] width 16 height 16
click at [185, 124] on span "·" at bounding box center [184, 119] width 1 height 10
click at [355, 111] on span at bounding box center [360, 113] width 10 height 12
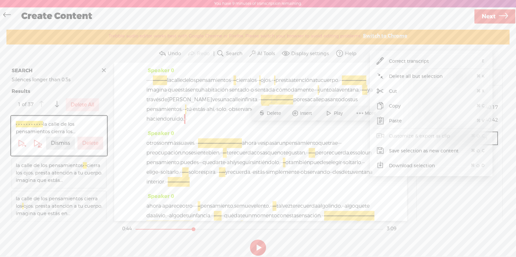
click at [396, 121] on span "Paste" at bounding box center [395, 121] width 38 height 15
click at [373, 114] on span at bounding box center [375, 113] width 10 height 12
drag, startPoint x: 249, startPoint y: 147, endPoint x: 245, endPoint y: 148, distance: 4.2
click at [249, 147] on div "Speaker 0 otros son más suaves. · · · · · · · · · · · · · · · · · · · · · · · ·…" at bounding box center [260, 160] width 228 height 63
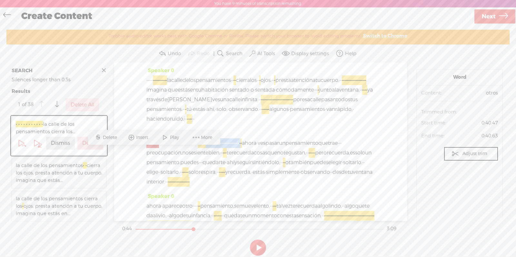
drag, startPoint x: 243, startPoint y: 153, endPoint x: 326, endPoint y: 151, distance: 83.2
click at [331, 152] on div "otros son más suaves. · · · · · · · · · · · · · · · · · · · · · · · · · · · · ·…" at bounding box center [260, 162] width 228 height 48
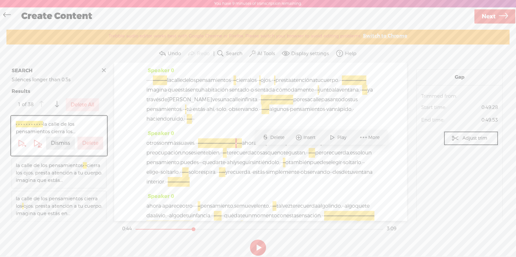
drag, startPoint x: 327, startPoint y: 152, endPoint x: 237, endPoint y: 151, distance: 90.0
click at [235, 152] on div "otros son más suaves. · · · · · · · · · · · · · · · · · · · · · · · · · · · · ·…" at bounding box center [260, 162] width 228 height 48
click at [280, 139] on span at bounding box center [277, 138] width 10 height 12
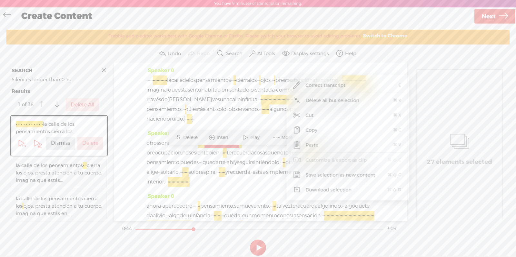
click at [304, 132] on span "Copy" at bounding box center [311, 130] width 37 height 15
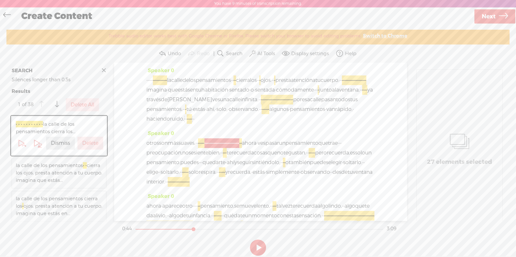
click at [193, 124] on span "·" at bounding box center [192, 119] width 1 height 10
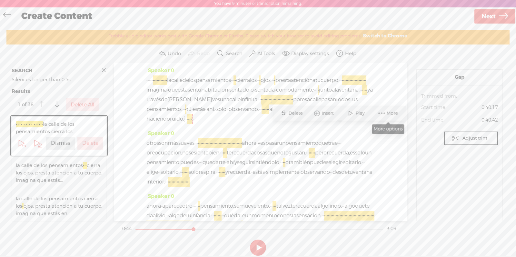
click at [382, 114] on span at bounding box center [382, 113] width 10 height 12
click at [421, 117] on span "Paste" at bounding box center [417, 121] width 38 height 15
click at [376, 117] on span at bounding box center [375, 113] width 10 height 12
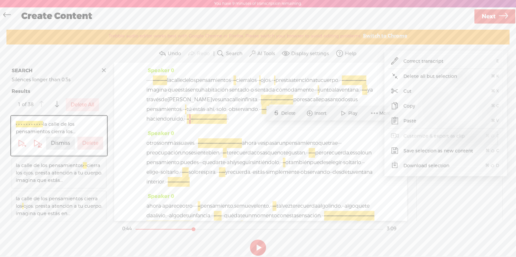
click at [408, 121] on span "Paste" at bounding box center [410, 121] width 38 height 15
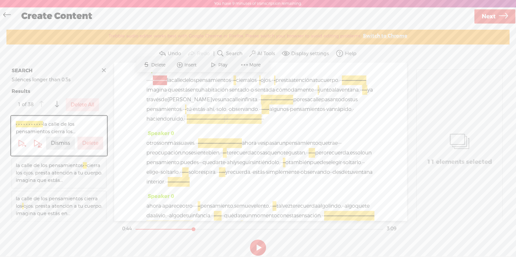
click at [326, 114] on span "van" at bounding box center [330, 110] width 9 height 10
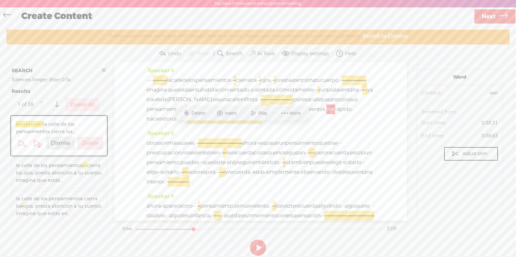
click at [325, 114] on span "·" at bounding box center [325, 110] width 1 height 10
click at [269, 114] on span "algunos" at bounding box center [278, 110] width 19 height 10
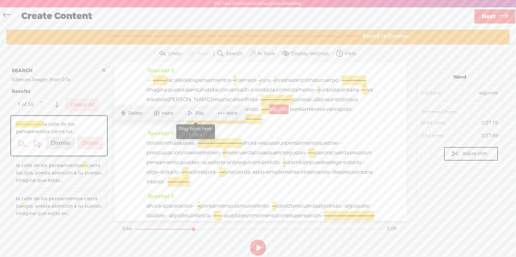
click at [204, 113] on span "Play" at bounding box center [200, 113] width 11 height 6
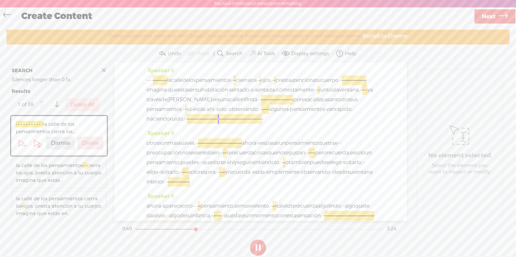
click at [259, 211] on button at bounding box center [258, 248] width 16 height 16
drag, startPoint x: 311, startPoint y: 138, endPoint x: 236, endPoint y: 139, distance: 75.2
click at [235, 124] on div "· · · · · · · · · · · · · · · · la calle de los pensamientos · · · · cierra los…" at bounding box center [260, 99] width 228 height 48
drag, startPoint x: 316, startPoint y: 137, endPoint x: 216, endPoint y: 137, distance: 99.7
click at [216, 124] on div "· · · · · · · · · · · · · · · · la calle de los pensamientos · · · · cierra los…" at bounding box center [260, 99] width 228 height 48
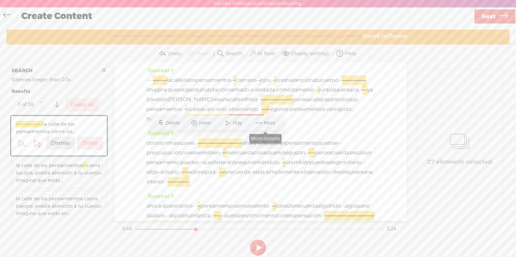
click at [266, 125] on span "More" at bounding box center [270, 123] width 13 height 6
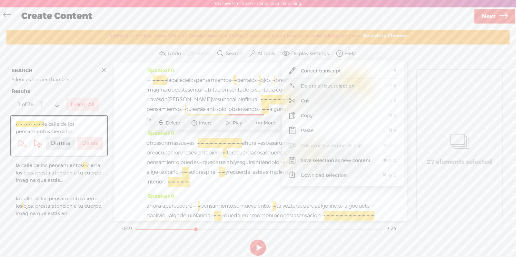
click at [303, 98] on span "Cut" at bounding box center [305, 101] width 34 height 15
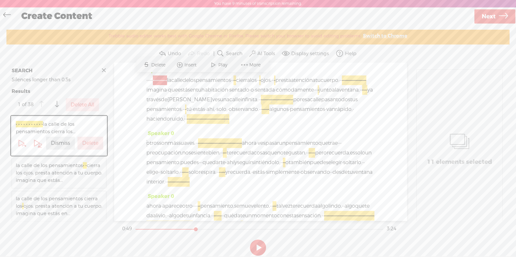
click at [184, 124] on span "ruido," at bounding box center [177, 119] width 14 height 10
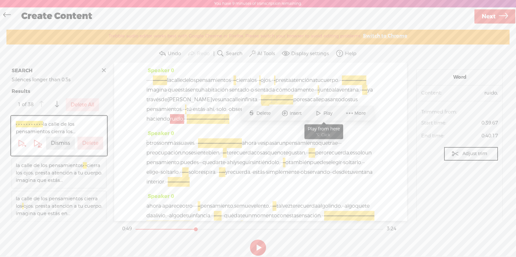
click at [318, 115] on span at bounding box center [319, 113] width 10 height 12
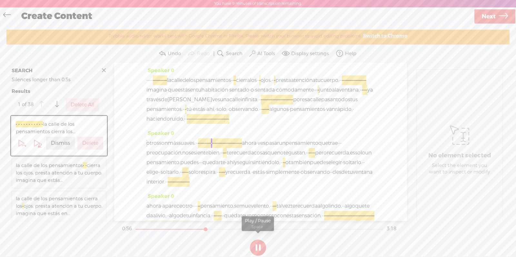
click at [258, 211] on button at bounding box center [258, 248] width 16 height 16
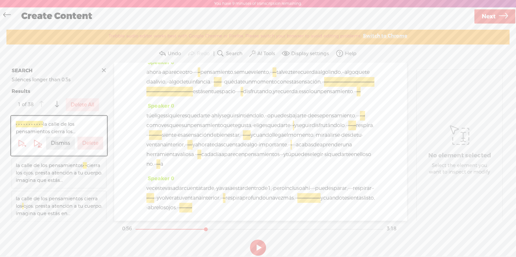
scroll to position [211, 0]
click at [185, 174] on div "Speaker 0 veces te vas a dar cuenta tarde, · ya vas a estar dentro de 1, · pero…" at bounding box center [260, 196] width 228 height 44
click at [177, 174] on div "Speaker 0 veces te vas a dar cuenta tarde, · ya vas a estar dentro de 1, · pero…" at bounding box center [260, 196] width 228 height 44
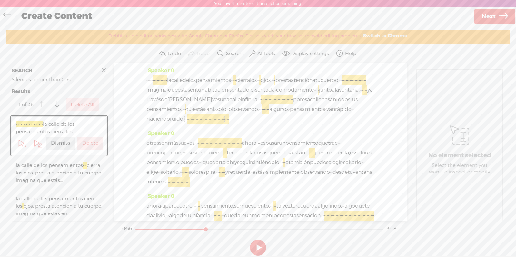
scroll to position [0, 0]
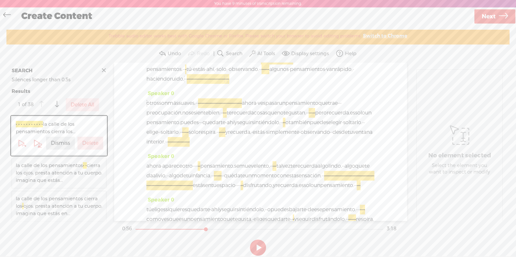
click at [256, 50] on button "AI Tools" at bounding box center [263, 53] width 30 height 13
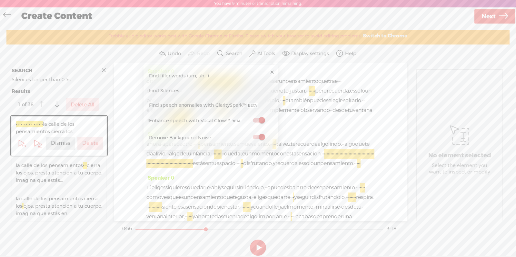
scroll to position [62, 0]
click at [205, 125] on div "otros son más suaves. · · · · · · · · · · · · · · · · · · · · · · · · · · · · ·…" at bounding box center [260, 100] width 228 height 48
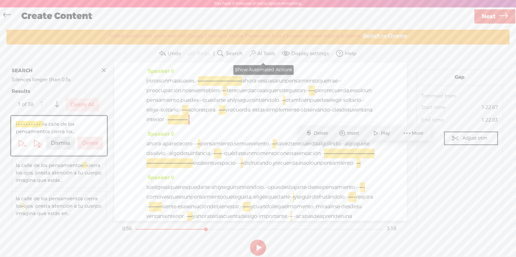
click at [268, 55] on label "AI Tools" at bounding box center [266, 54] width 18 height 6
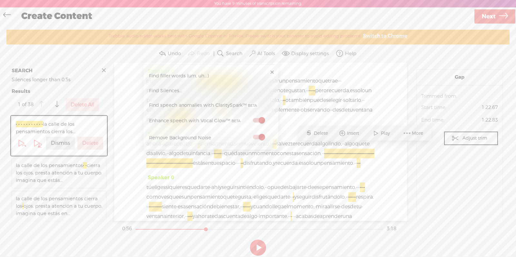
click at [245, 105] on span "Find speech anomalies with ClaritySpark™" at bounding box center [204, 105] width 114 height 15
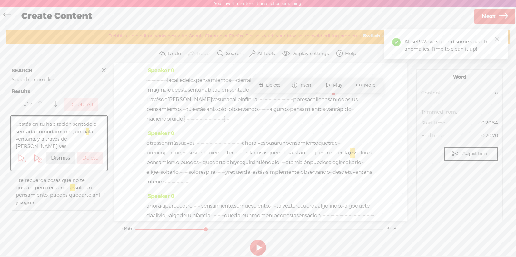
scroll to position [0, 0]
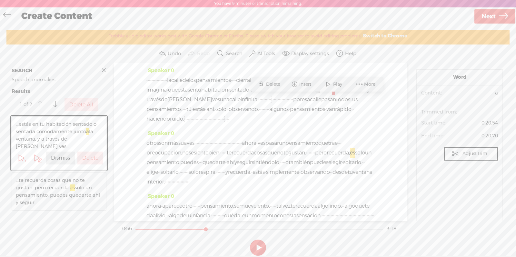
click at [275, 95] on span "·" at bounding box center [275, 90] width 1 height 10
click at [258, 82] on span "Play" at bounding box center [262, 84] width 11 height 6
click at [255, 211] on button at bounding box center [258, 248] width 16 height 16
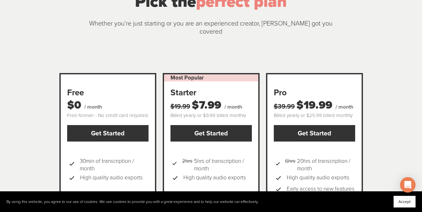
scroll to position [66, 0]
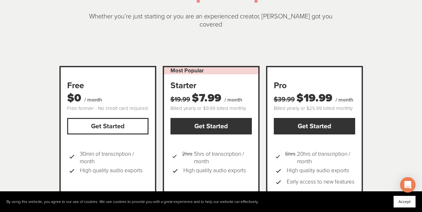
click at [105, 121] on link "Get Started" at bounding box center [107, 126] width 81 height 16
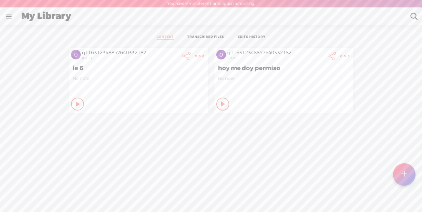
click at [6, 18] on link at bounding box center [8, 16] width 17 height 17
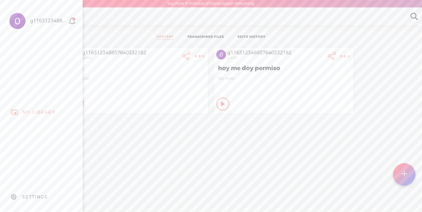
click at [35, 197] on div "SETTINGS" at bounding box center [34, 196] width 25 height 5
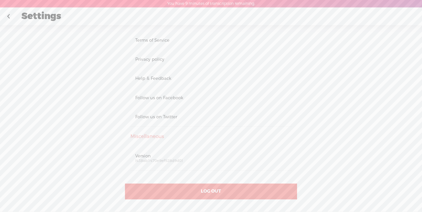
scroll to position [383, 0]
click at [201, 184] on div "LOG OUT" at bounding box center [211, 192] width 172 height 16
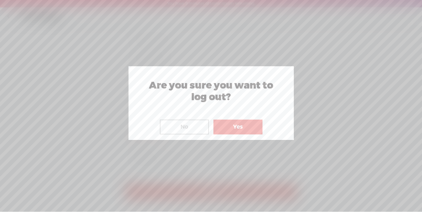
click at [242, 121] on button "Yes" at bounding box center [237, 126] width 49 height 15
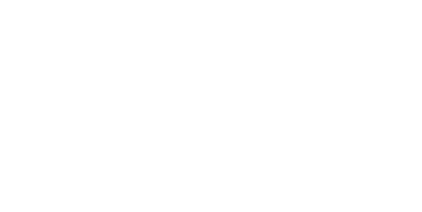
scroll to position [0, 0]
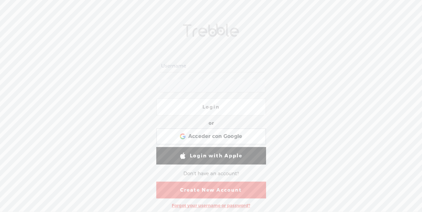
click at [294, 97] on div "Login or Login with Facebook Acceder con Google Acceder con Google. Se abre en …" at bounding box center [211, 114] width 422 height 194
click at [221, 132] on div "Acceder con Google Acceder con Google. Se abre en una pestaña nueva" at bounding box center [211, 136] width 101 height 15
